Goal: Transaction & Acquisition: Purchase product/service

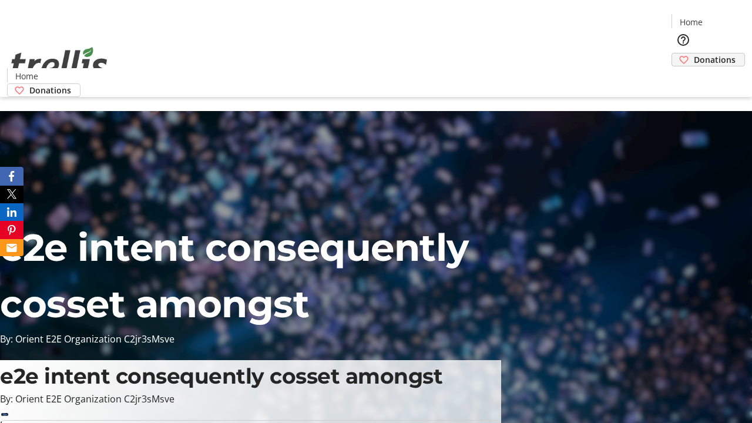
click at [694, 53] on span "Donations" at bounding box center [715, 59] width 42 height 12
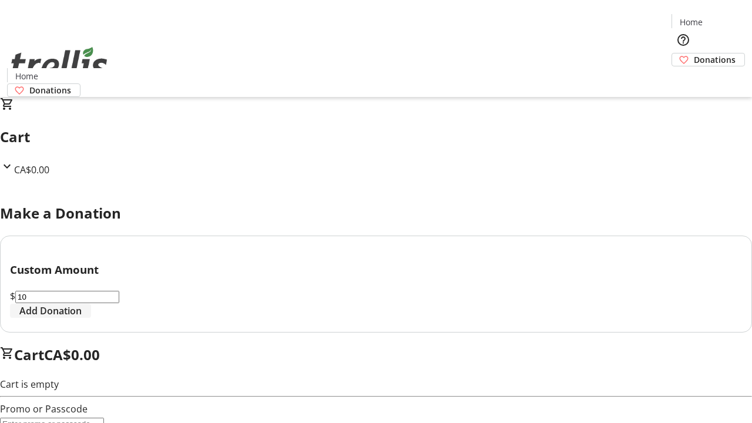
click at [82, 318] on span "Add Donation" at bounding box center [50, 311] width 62 height 14
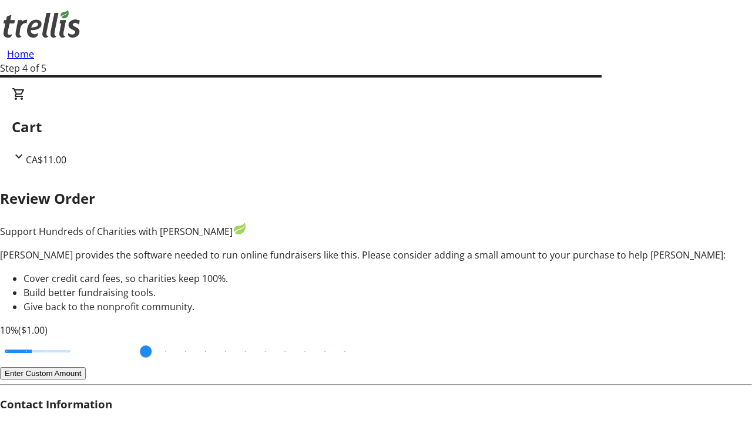
click at [86, 367] on button "Enter Custom Amount" at bounding box center [43, 373] width 86 height 12
